Goal: Find specific page/section: Find specific page/section

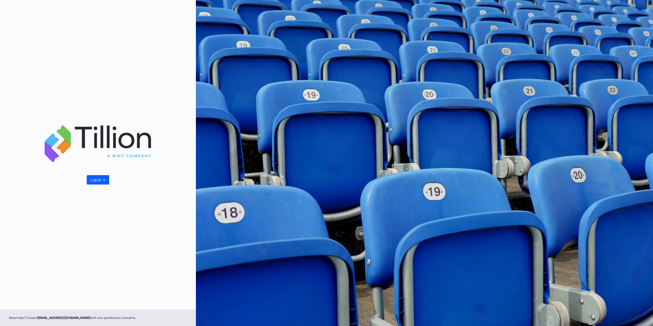
click at [102, 178] on button "Log In ->" at bounding box center [98, 179] width 22 height 9
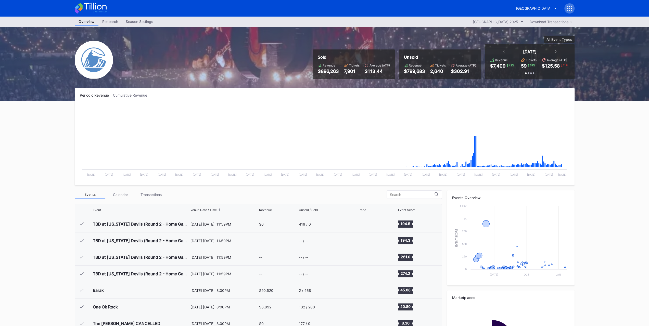
scroll to position [497, 0]
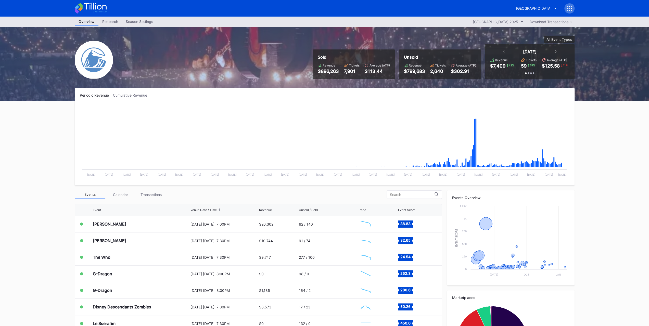
click at [512, 4] on button "Prudential Center Secondary" at bounding box center [536, 8] width 48 height 9
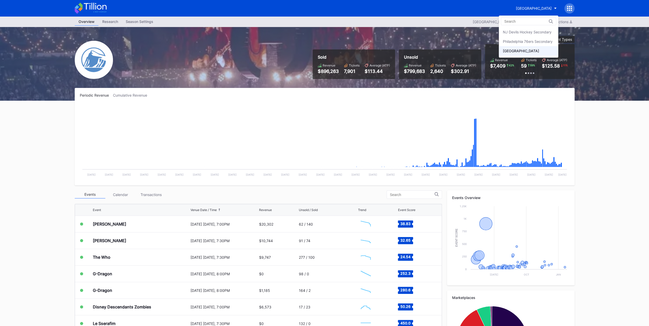
click at [517, 41] on div "Philadelphia 76ers Secondary" at bounding box center [528, 41] width 50 height 4
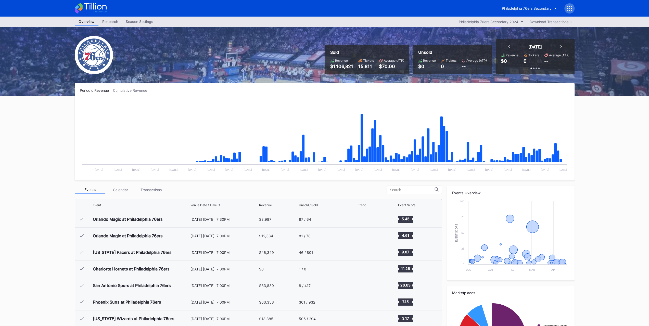
click at [516, 25] on button "Philadelphia 76ers Secondary 2024" at bounding box center [491, 21] width 70 height 7
click at [518, 23] on button "Philadelphia 76ers Secondary 2024" at bounding box center [491, 21] width 70 height 7
click at [587, 118] on div "Overview Research Season Settings Philadelphia 76ers Secondary 2024 Download Tr…" at bounding box center [324, 201] width 649 height 369
click at [529, 11] on button "Philadelphia 76ers Secondary" at bounding box center [529, 8] width 62 height 9
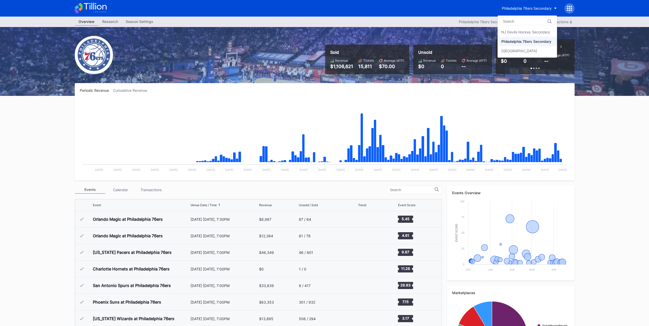
click at [530, 28] on div "NJ Devils Hockey Secondary" at bounding box center [527, 31] width 59 height 9
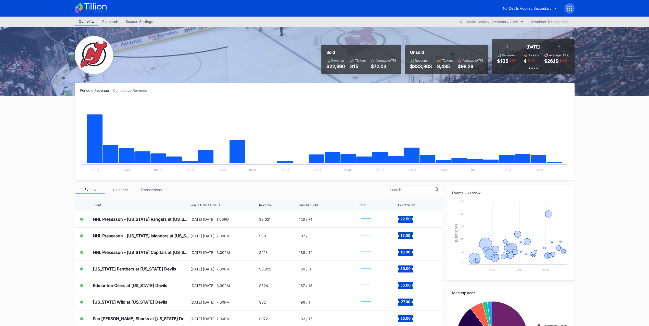
click at [35, 323] on div "Overview Research Season Settings NJ Devils Hockey Secondary 2025 Download Tran…" at bounding box center [324, 201] width 649 height 369
